Goal: Navigation & Orientation: Find specific page/section

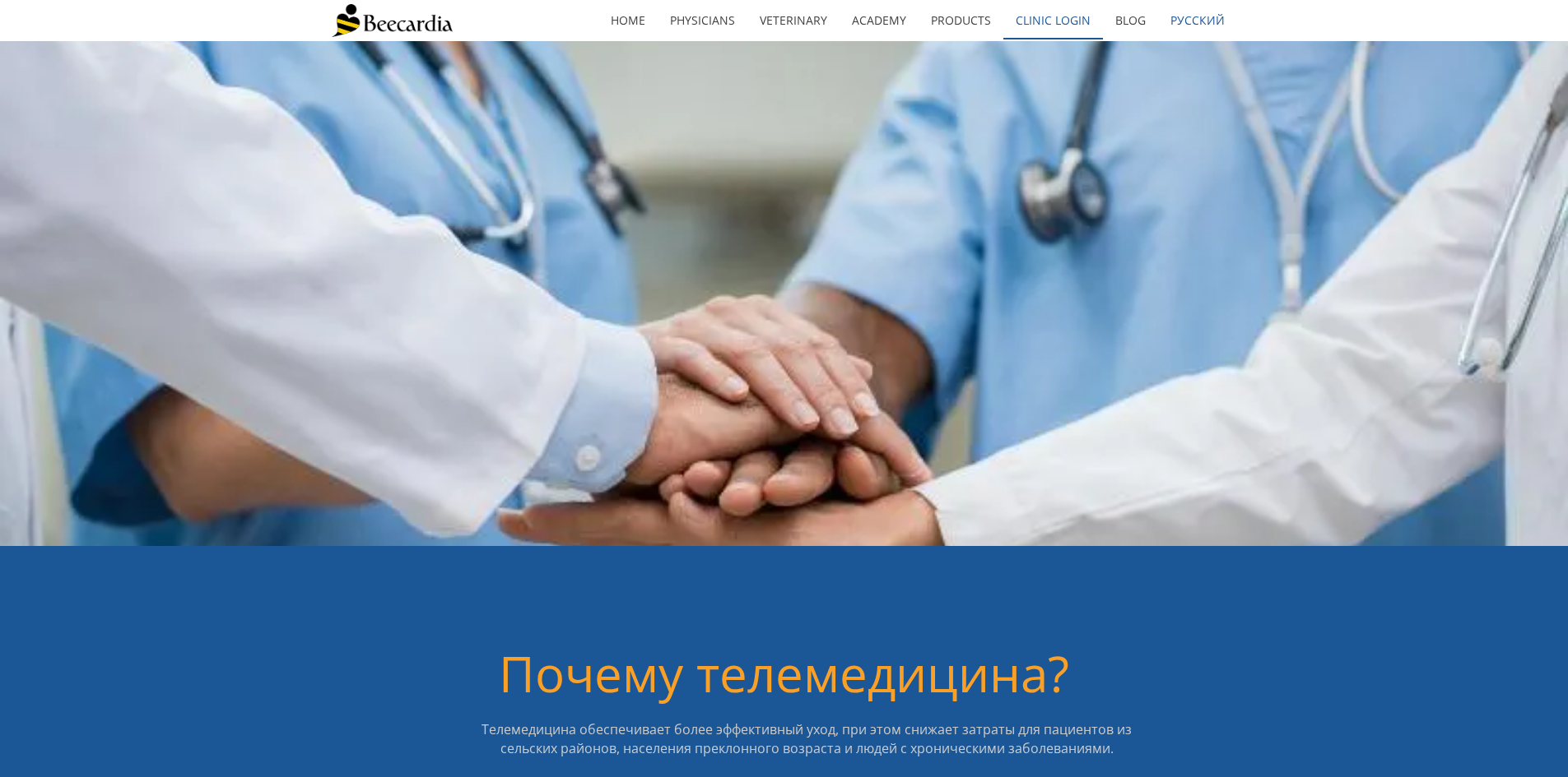
click at [1092, 18] on link "Clinic Login" at bounding box center [1052, 20] width 99 height 38
click at [1075, 11] on link "Clinic Login" at bounding box center [1052, 20] width 99 height 38
click at [1093, 11] on link "Clinic Login" at bounding box center [1052, 20] width 99 height 38
